Goal: Use online tool/utility: Use online tool/utility

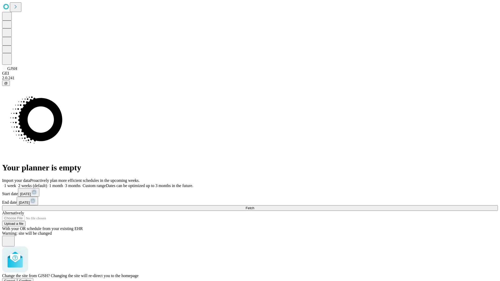
click at [32, 279] on span "Confirm" at bounding box center [25, 281] width 12 height 4
click at [16, 184] on label "1 week" at bounding box center [9, 186] width 14 height 4
click at [254, 206] on span "Fetch" at bounding box center [250, 208] width 9 height 4
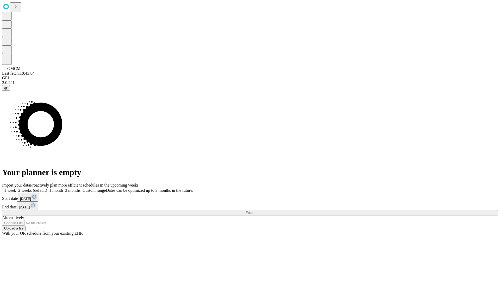
click at [254, 211] on span "Fetch" at bounding box center [250, 213] width 9 height 4
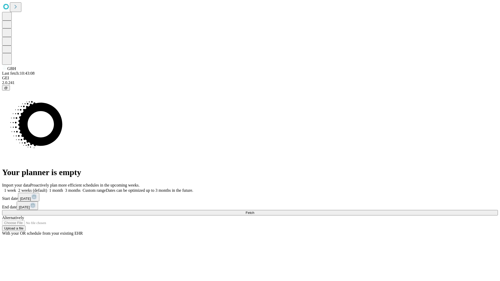
click at [16, 188] on label "1 week" at bounding box center [9, 190] width 14 height 4
click at [254, 211] on span "Fetch" at bounding box center [250, 213] width 9 height 4
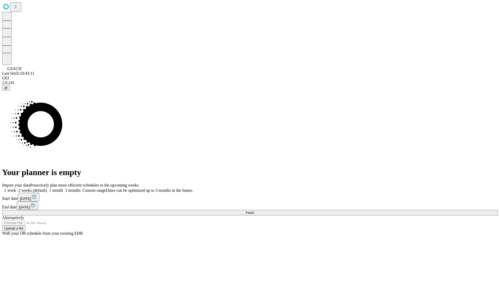
click at [16, 188] on label "1 week" at bounding box center [9, 190] width 14 height 4
click at [254, 211] on span "Fetch" at bounding box center [250, 213] width 9 height 4
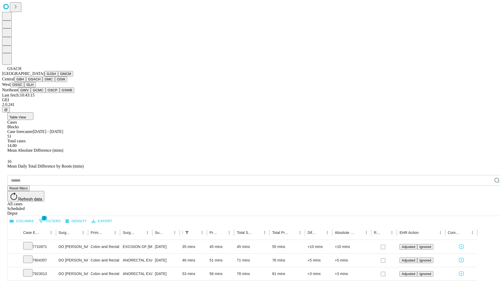
click at [42, 82] on button "GMC" at bounding box center [48, 79] width 12 height 5
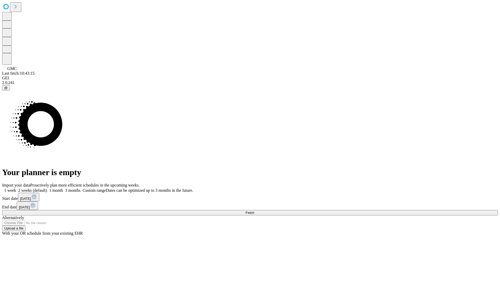
click at [16, 188] on label "1 week" at bounding box center [9, 190] width 14 height 4
click at [254, 211] on span "Fetch" at bounding box center [250, 213] width 9 height 4
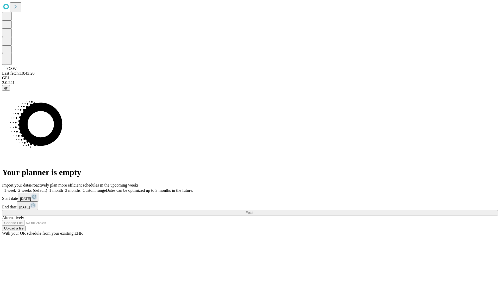
click at [16, 188] on label "1 week" at bounding box center [9, 190] width 14 height 4
click at [254, 211] on span "Fetch" at bounding box center [250, 213] width 9 height 4
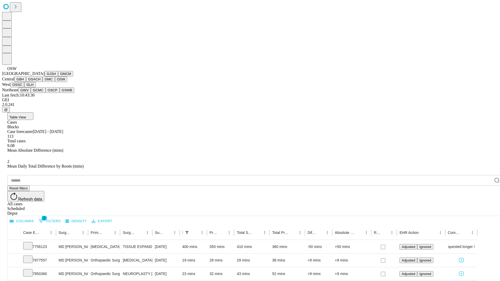
click at [24, 88] on button "OSSC" at bounding box center [17, 84] width 14 height 5
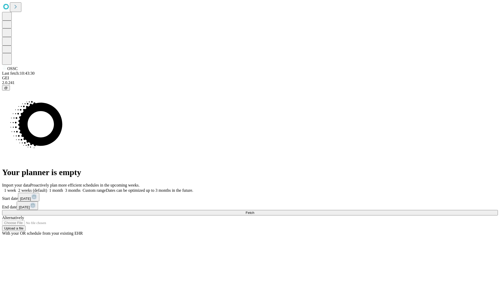
click at [16, 188] on label "1 week" at bounding box center [9, 190] width 14 height 4
click at [254, 211] on span "Fetch" at bounding box center [250, 213] width 9 height 4
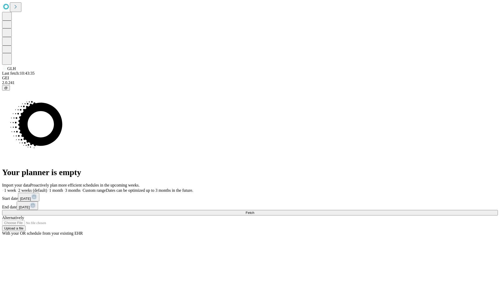
click at [254, 211] on span "Fetch" at bounding box center [250, 213] width 9 height 4
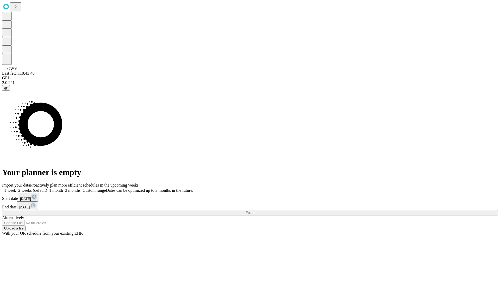
click at [16, 188] on label "1 week" at bounding box center [9, 190] width 14 height 4
click at [254, 211] on span "Fetch" at bounding box center [250, 213] width 9 height 4
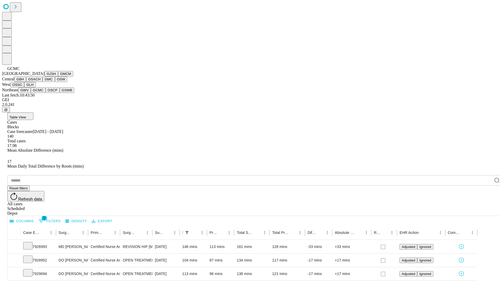
click at [46, 93] on button "OSCP" at bounding box center [53, 90] width 14 height 5
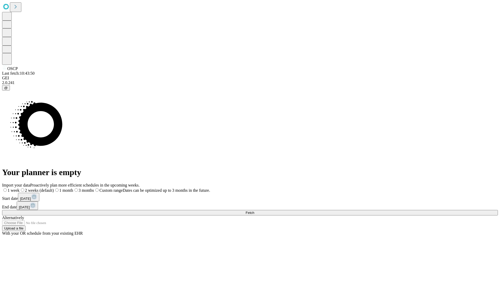
click at [20, 188] on label "1 week" at bounding box center [10, 190] width 17 height 4
click at [254, 211] on span "Fetch" at bounding box center [250, 213] width 9 height 4
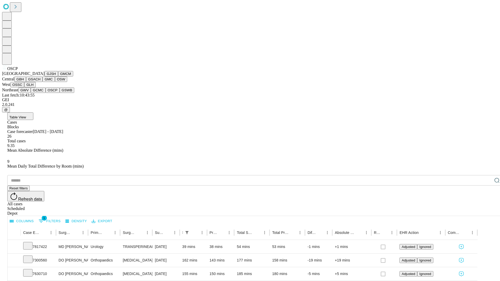
click at [60, 93] on button "GSWB" at bounding box center [67, 90] width 15 height 5
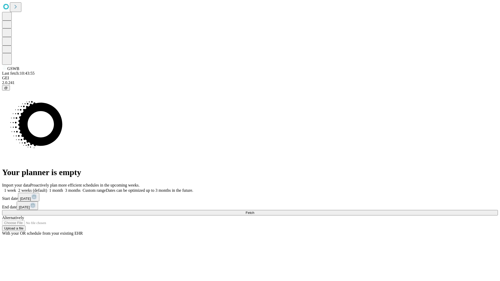
click at [16, 188] on label "1 week" at bounding box center [9, 190] width 14 height 4
click at [254, 211] on span "Fetch" at bounding box center [250, 213] width 9 height 4
